Goal: Information Seeking & Learning: Learn about a topic

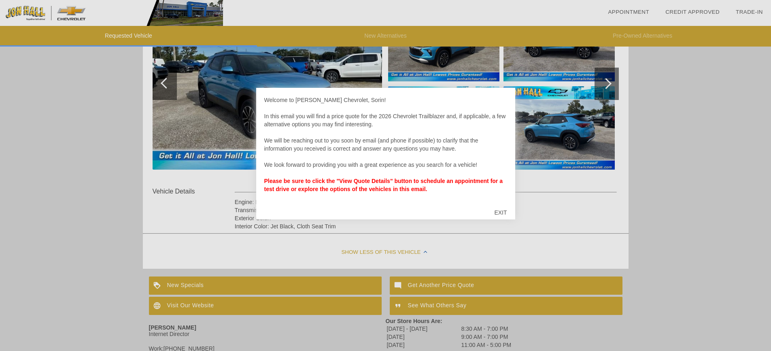
scroll to position [162, 0]
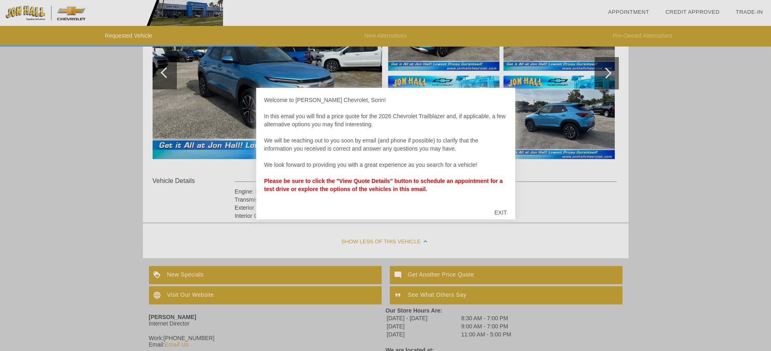
click at [507, 209] on div "EXIT" at bounding box center [500, 212] width 29 height 24
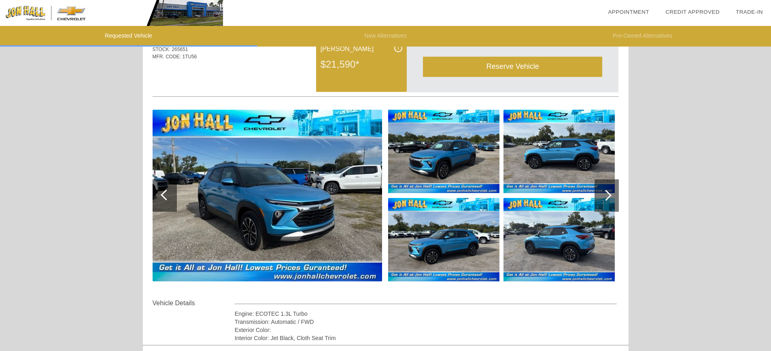
scroll to position [0, 0]
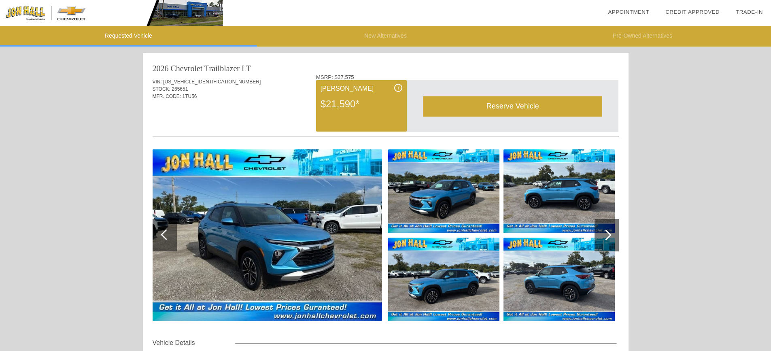
click at [449, 200] on img at bounding box center [443, 190] width 111 height 83
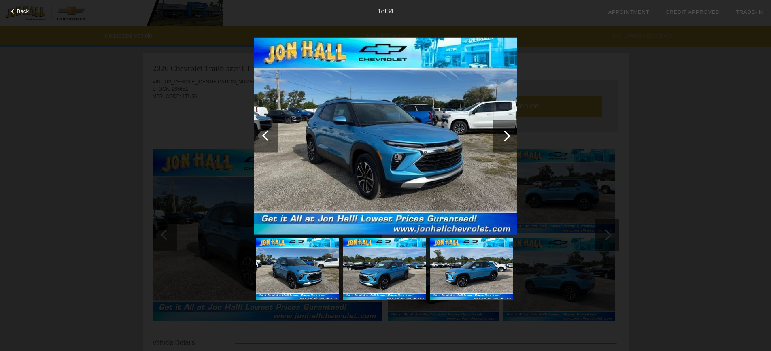
click at [505, 136] on div at bounding box center [504, 135] width 11 height 11
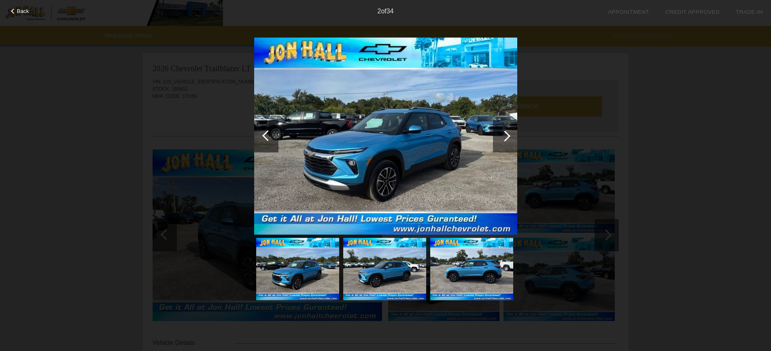
click at [505, 136] on div at bounding box center [504, 135] width 11 height 11
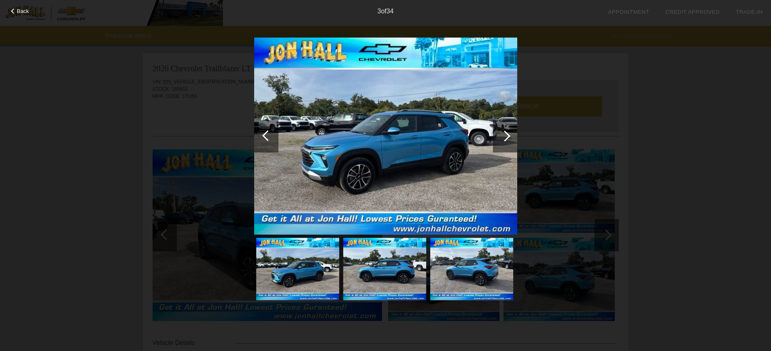
click at [505, 136] on div at bounding box center [504, 135] width 11 height 11
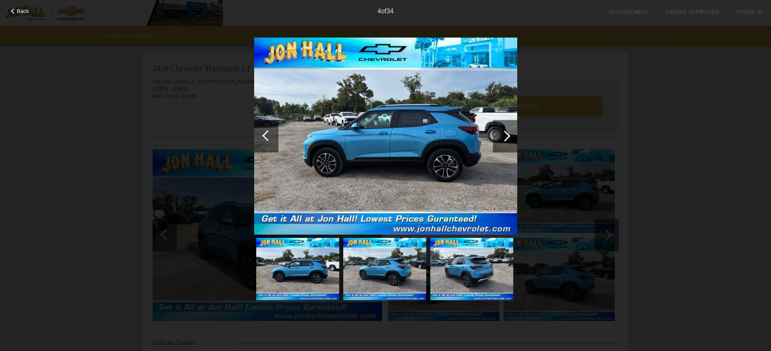
click at [506, 136] on div at bounding box center [504, 135] width 11 height 11
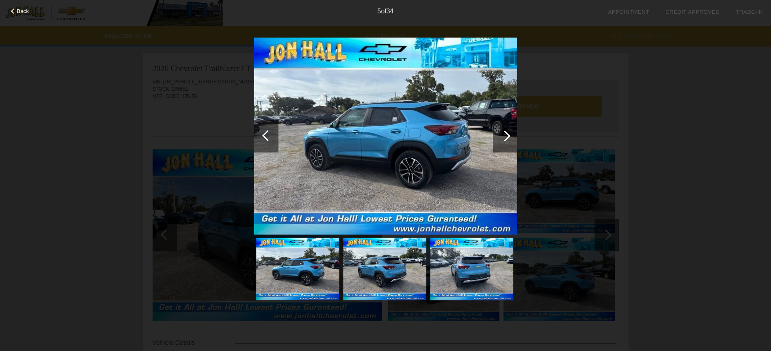
click at [506, 136] on div at bounding box center [504, 135] width 11 height 11
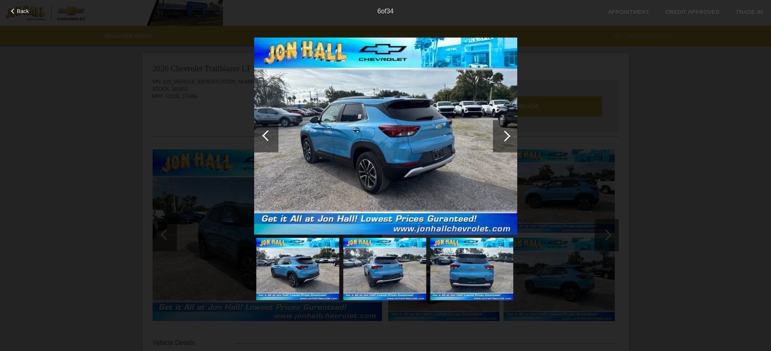
click at [506, 136] on div at bounding box center [504, 135] width 11 height 11
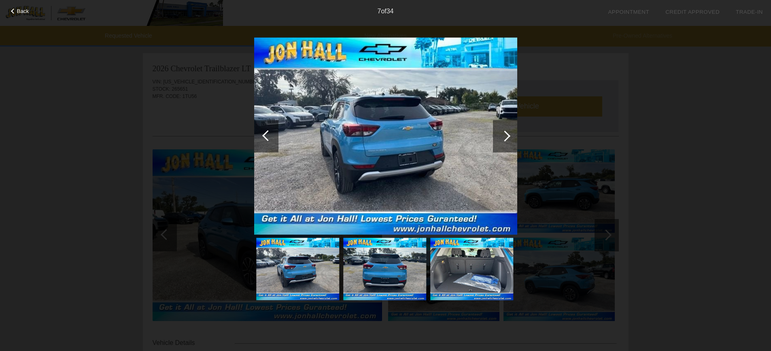
click at [506, 136] on div at bounding box center [504, 135] width 11 height 11
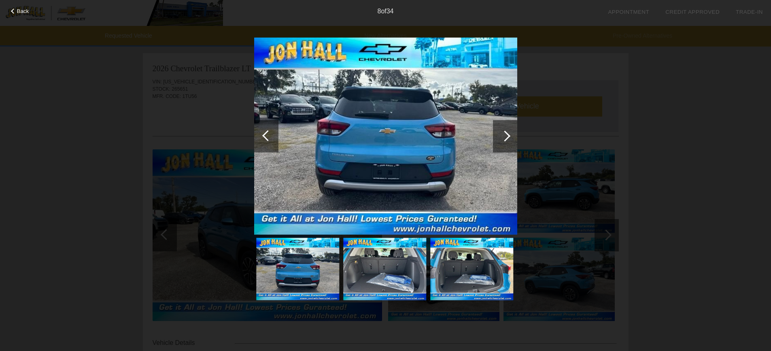
click at [506, 136] on div at bounding box center [504, 135] width 11 height 11
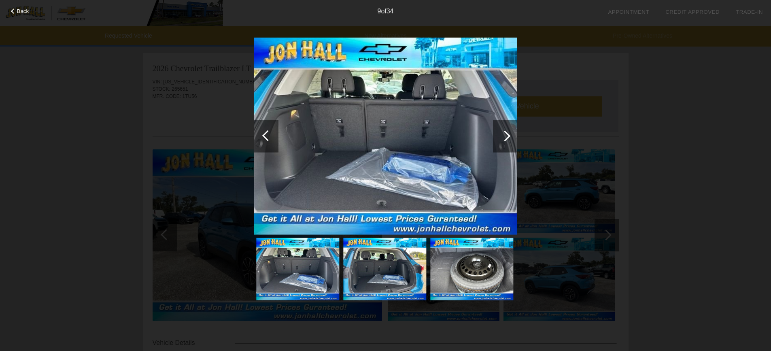
click at [506, 136] on div at bounding box center [504, 135] width 11 height 11
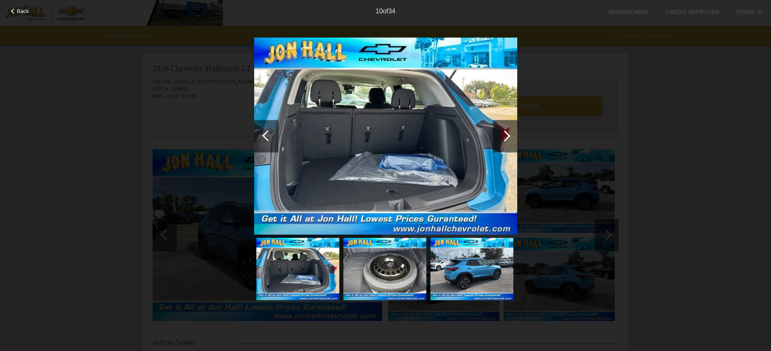
click at [506, 136] on div at bounding box center [504, 135] width 11 height 11
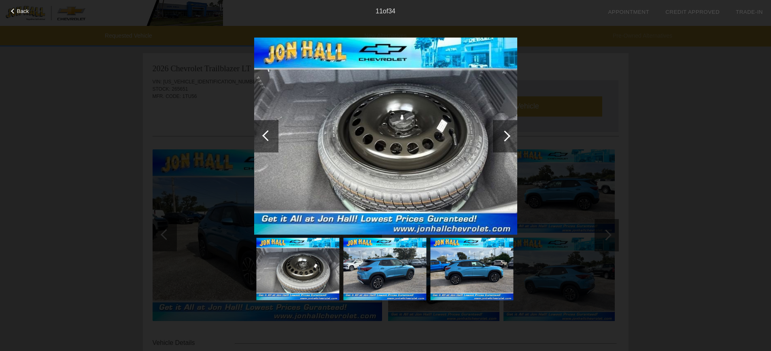
click at [506, 136] on div at bounding box center [504, 135] width 11 height 11
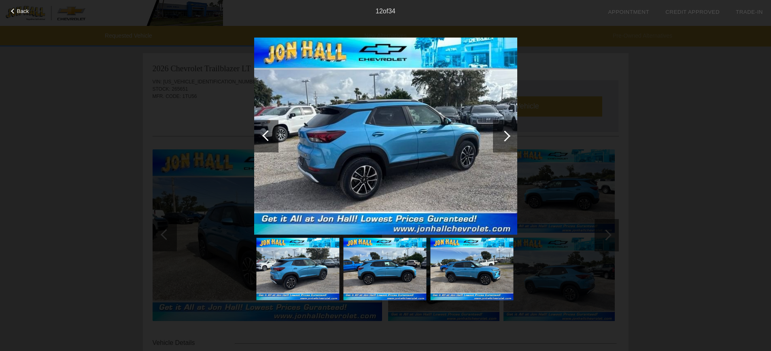
click at [506, 136] on div at bounding box center [504, 135] width 11 height 11
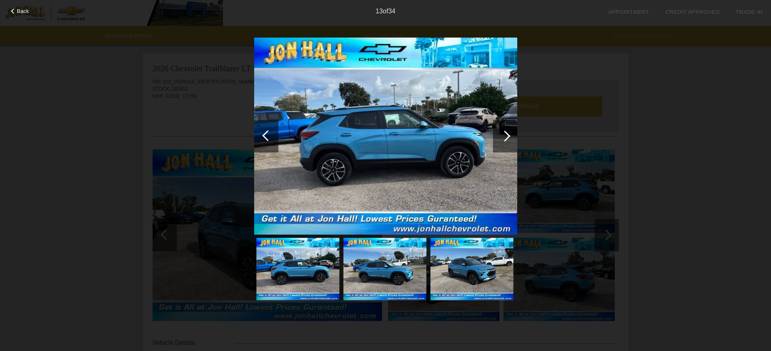
click at [506, 136] on div at bounding box center [504, 135] width 11 height 11
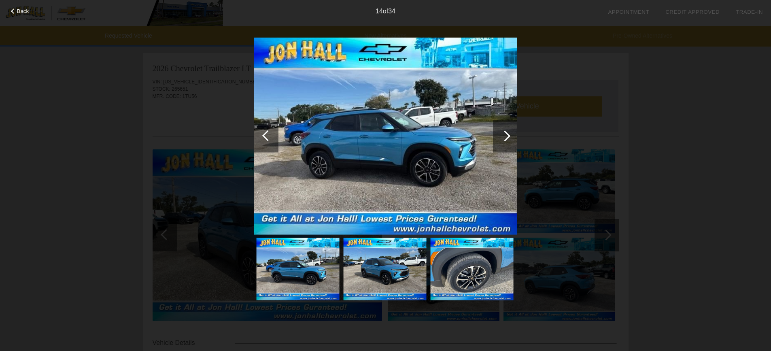
click at [506, 136] on div at bounding box center [504, 135] width 11 height 11
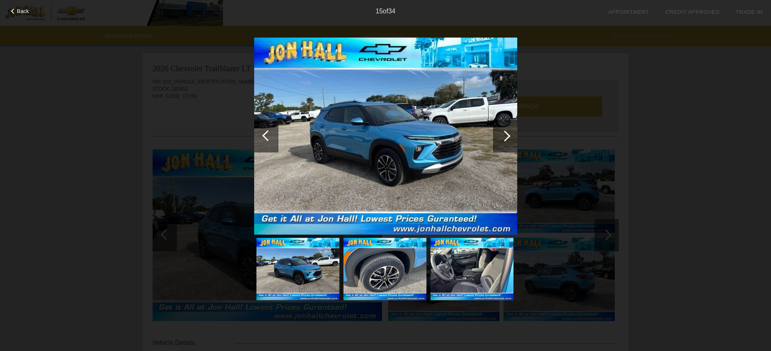
click at [506, 136] on div at bounding box center [504, 135] width 11 height 11
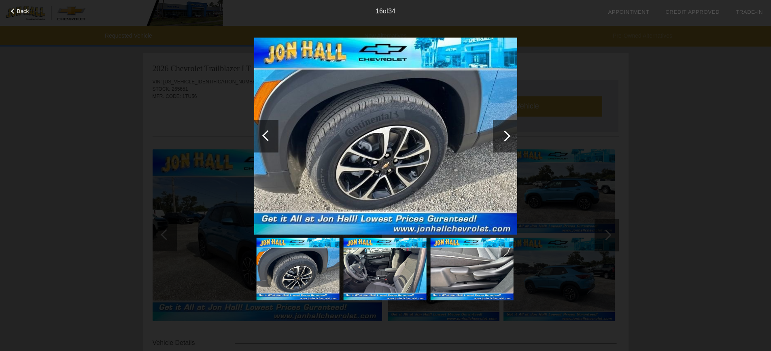
click at [506, 136] on div at bounding box center [504, 135] width 11 height 11
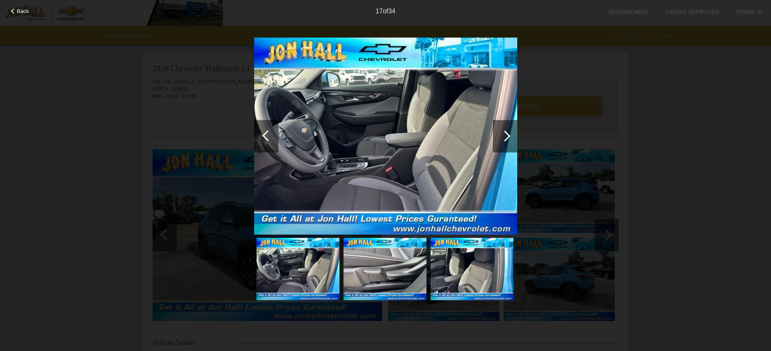
click at [506, 136] on div at bounding box center [504, 135] width 11 height 11
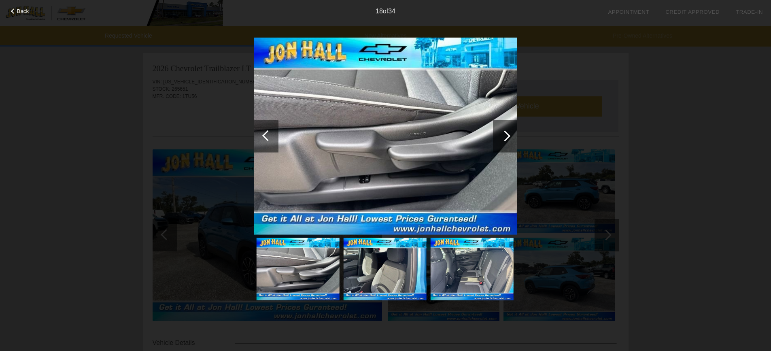
click at [506, 136] on div at bounding box center [504, 135] width 11 height 11
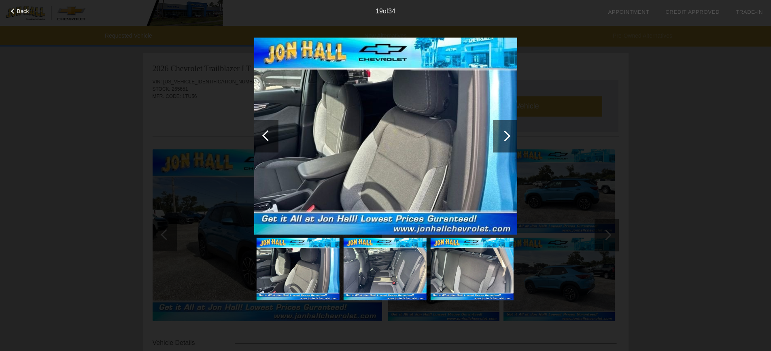
click at [506, 136] on div at bounding box center [504, 135] width 11 height 11
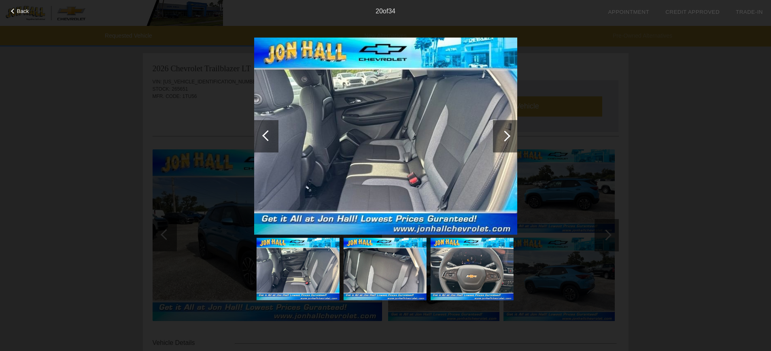
click at [506, 136] on div at bounding box center [504, 135] width 11 height 11
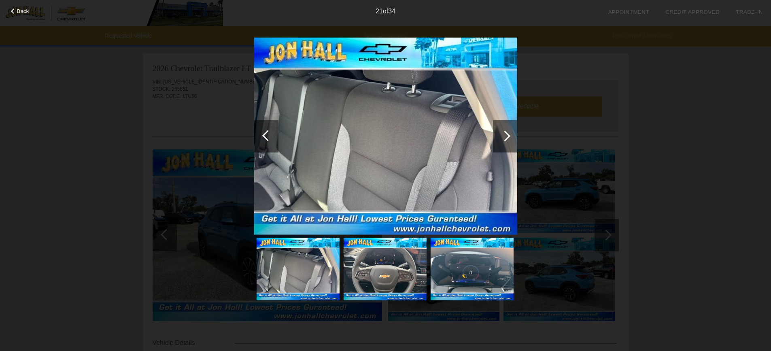
click at [506, 136] on div at bounding box center [504, 135] width 11 height 11
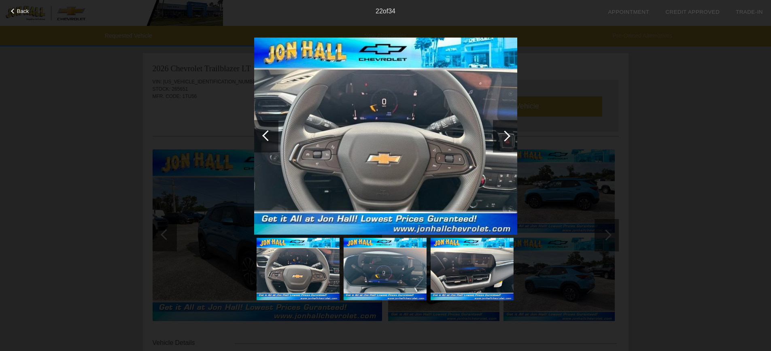
click at [506, 136] on div at bounding box center [504, 135] width 11 height 11
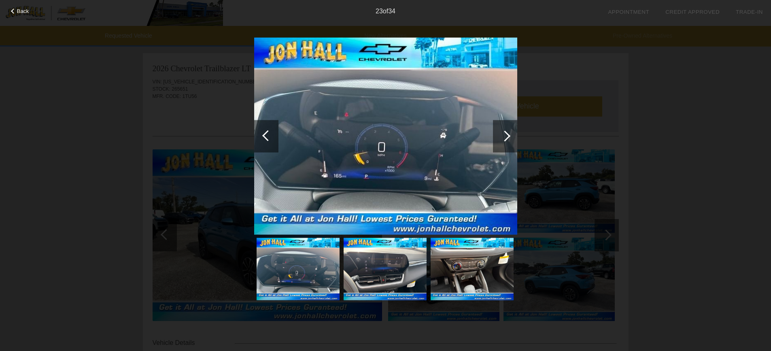
click at [506, 136] on div at bounding box center [504, 135] width 11 height 11
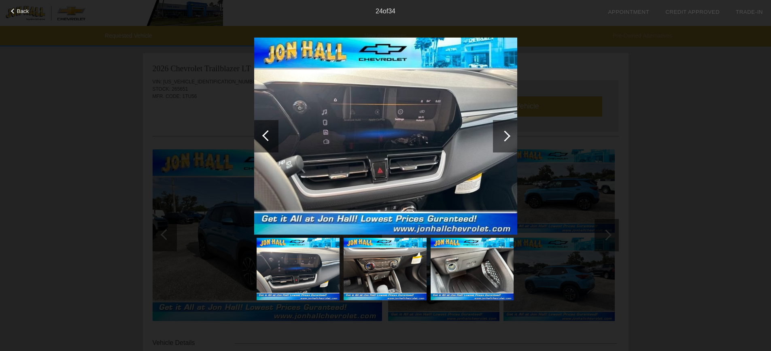
click at [506, 136] on div at bounding box center [504, 135] width 11 height 11
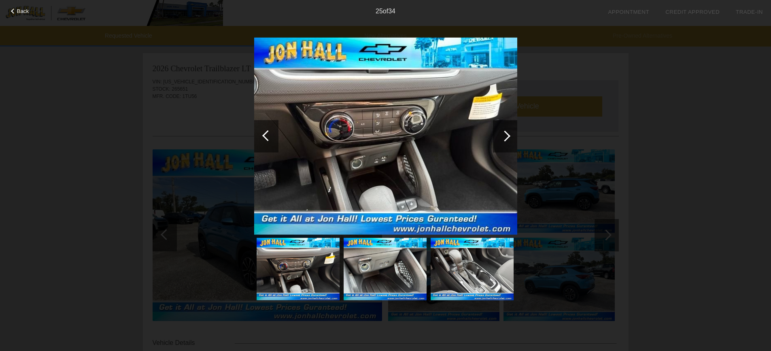
click at [506, 136] on div at bounding box center [504, 135] width 11 height 11
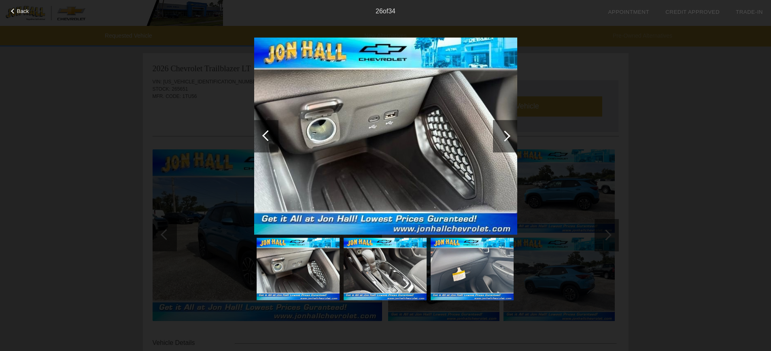
click at [506, 136] on div at bounding box center [504, 135] width 11 height 11
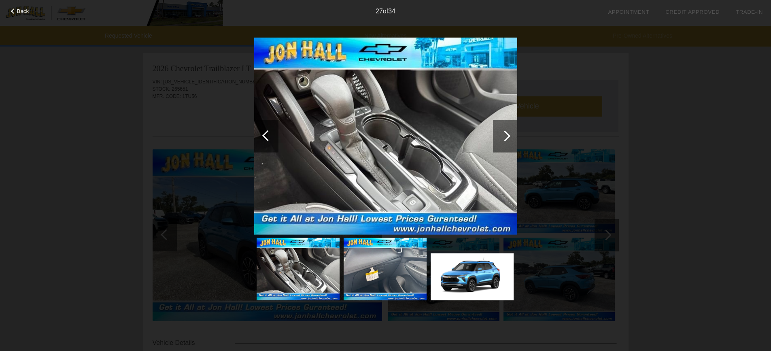
click at [506, 136] on div at bounding box center [504, 135] width 11 height 11
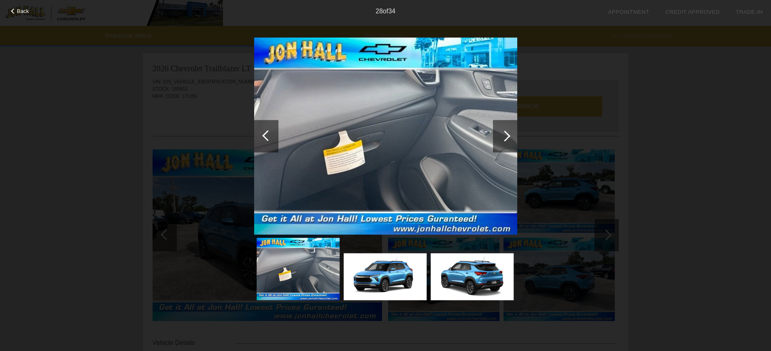
click at [581, 147] on div "Back 28 of 34" at bounding box center [385, 175] width 771 height 351
click at [609, 142] on div "Back 28 of 34" at bounding box center [385, 175] width 771 height 351
drag, startPoint x: 139, startPoint y: 83, endPoint x: 121, endPoint y: 75, distance: 19.4
click at [128, 79] on div "Back 28 of 34" at bounding box center [385, 175] width 771 height 351
click at [19, 9] on span "Back" at bounding box center [23, 11] width 12 height 6
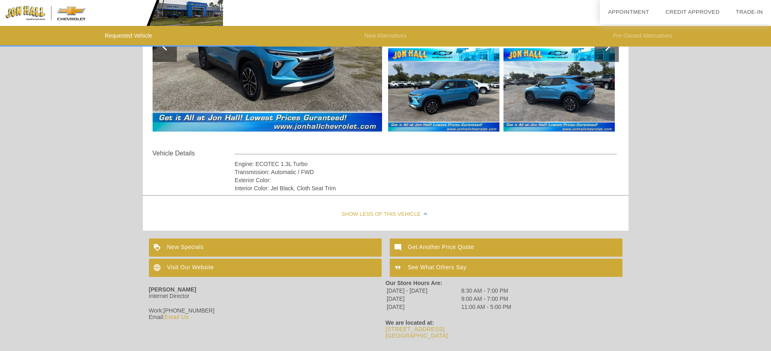
scroll to position [201, 0]
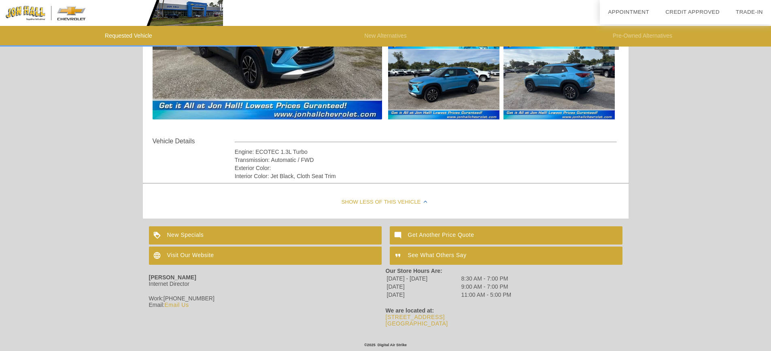
click at [378, 204] on div "Show Less of this Vehicle" at bounding box center [385, 202] width 485 height 32
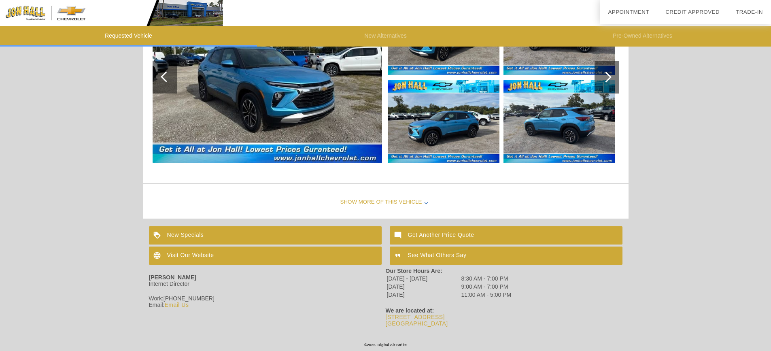
scroll to position [158, 0]
click at [378, 204] on div "Show More of this Vehicle" at bounding box center [385, 202] width 485 height 32
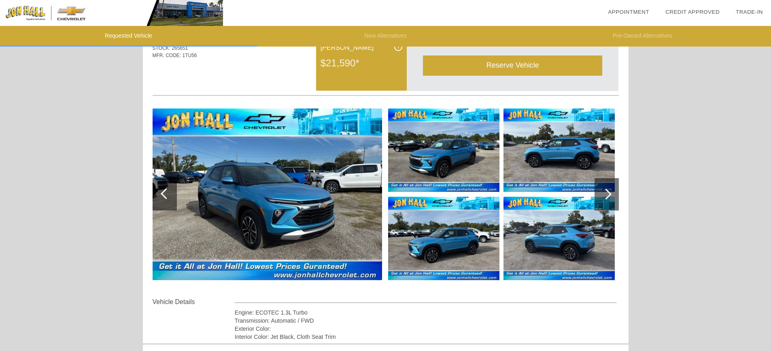
scroll to position [0, 0]
